Goal: Find specific page/section: Find specific page/section

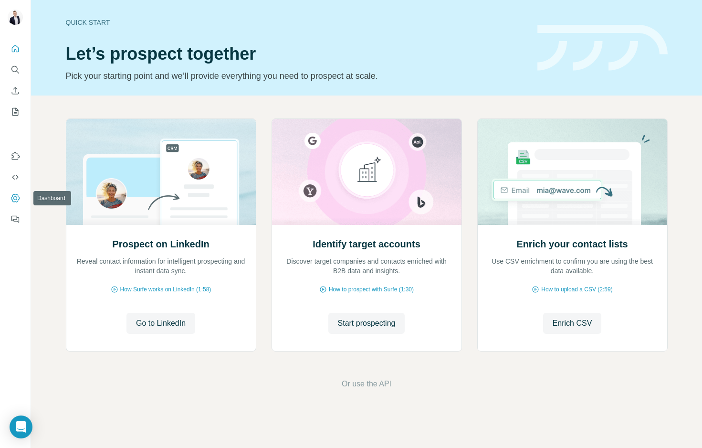
click at [15, 196] on icon "Dashboard" at bounding box center [15, 198] width 4 height 4
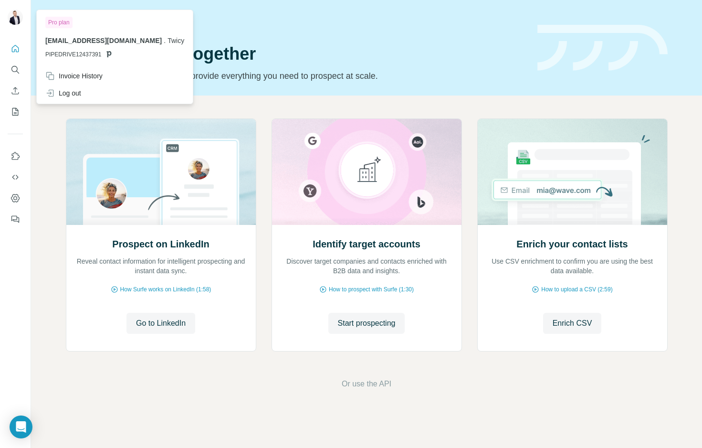
click at [13, 14] on img at bounding box center [15, 17] width 15 height 15
click at [15, 73] on icon "Search" at bounding box center [16, 70] width 10 height 10
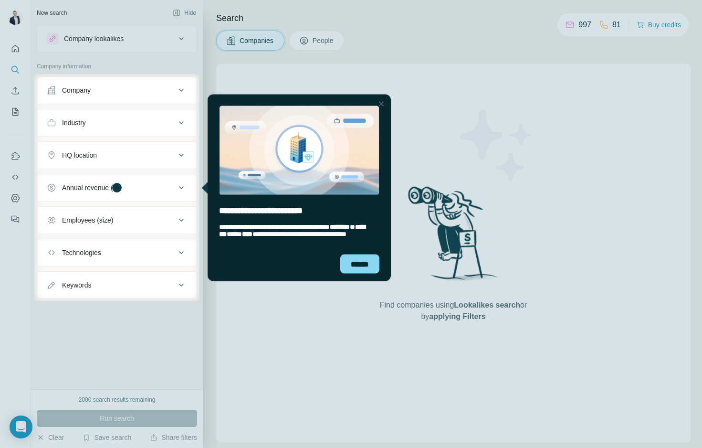
click at [11, 20] on div at bounding box center [351, 37] width 702 height 74
click at [569, 26] on div at bounding box center [351, 37] width 702 height 74
click at [367, 268] on div "******" at bounding box center [359, 263] width 39 height 19
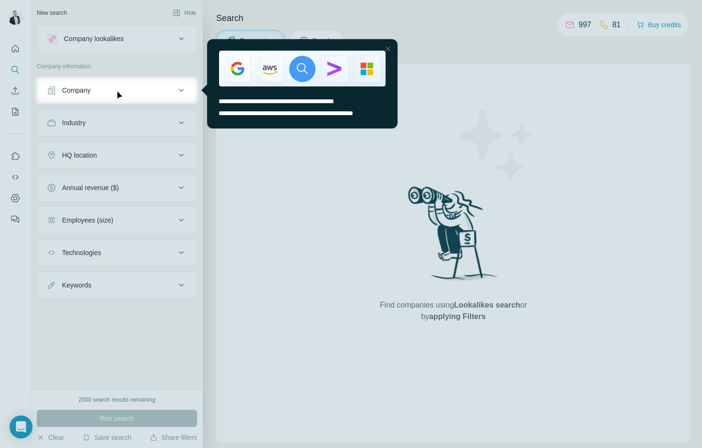
click at [389, 49] on div at bounding box center [387, 48] width 11 height 11
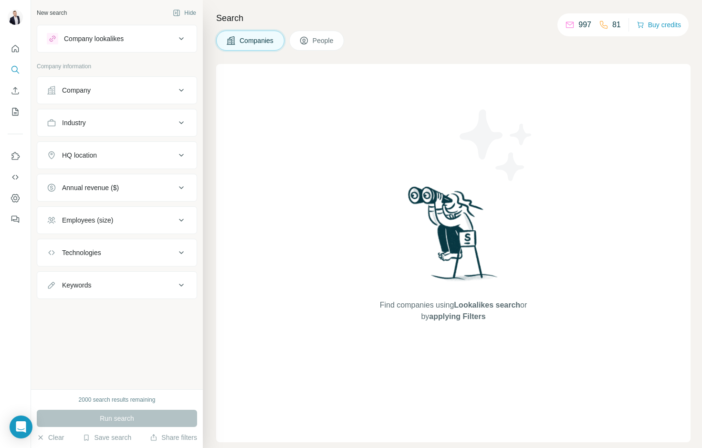
click at [319, 37] on span "People" at bounding box center [324, 41] width 22 height 10
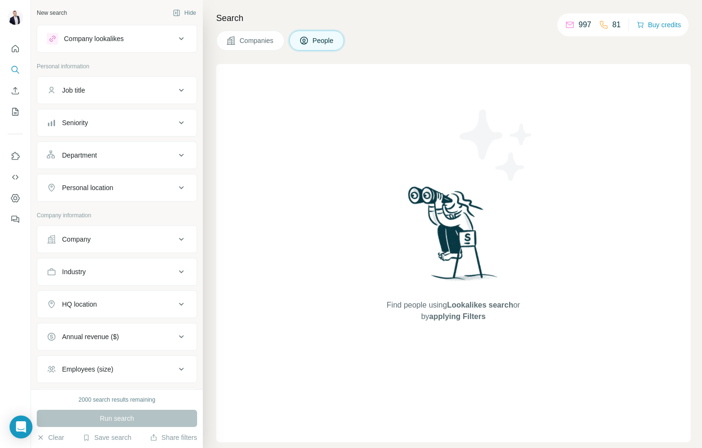
click at [614, 24] on p "81" at bounding box center [616, 24] width 9 height 11
click at [612, 23] on p "81" at bounding box center [616, 24] width 9 height 11
click at [666, 24] on button "Buy credits" at bounding box center [659, 24] width 44 height 13
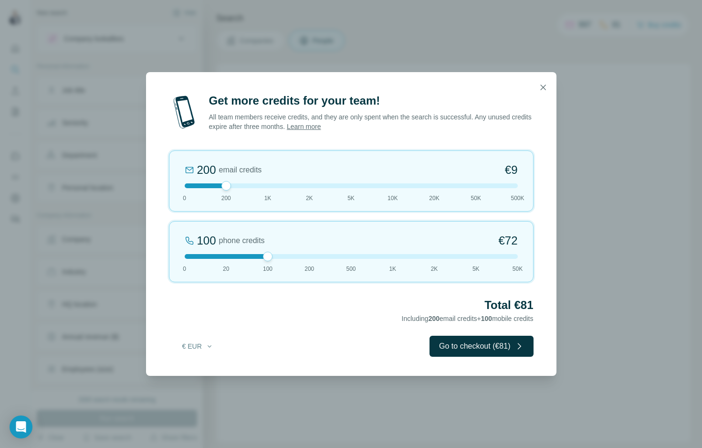
drag, startPoint x: 228, startPoint y: 255, endPoint x: 264, endPoint y: 254, distance: 36.3
click at [264, 254] on div at bounding box center [268, 257] width 10 height 10
drag, startPoint x: 269, startPoint y: 257, endPoint x: 258, endPoint y: 261, distance: 11.8
click at [258, 261] on div "100 phone credits €[PHONE_NUMBER] 1K 2K 5K 50K" at bounding box center [351, 251] width 365 height 61
click at [545, 89] on icon "button" at bounding box center [542, 86] width 5 height 5
